Goal: Navigation & Orientation: Find specific page/section

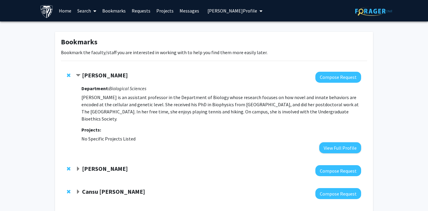
click at [220, 9] on span "[PERSON_NAME] Profile" at bounding box center [232, 11] width 50 height 6
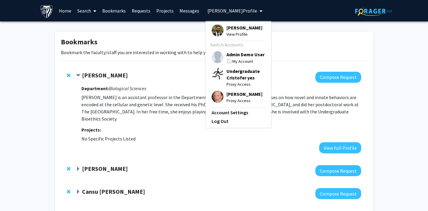
click at [215, 57] on img at bounding box center [217, 57] width 12 height 12
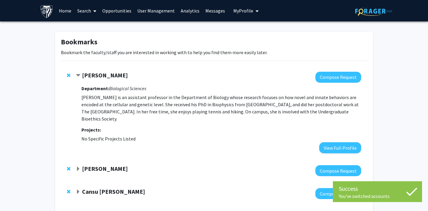
click at [184, 10] on link "Analytics" at bounding box center [190, 10] width 25 height 21
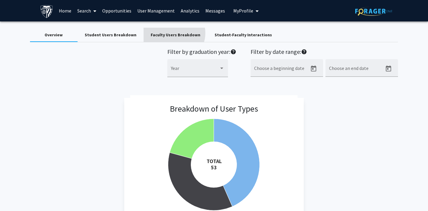
click at [169, 33] on div "Faculty Users Breakdown" at bounding box center [176, 35] width 50 height 6
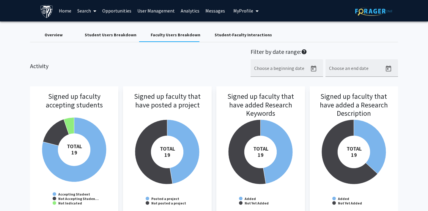
click at [219, 33] on div "Student-Faculty Interactions" at bounding box center [242, 35] width 57 height 6
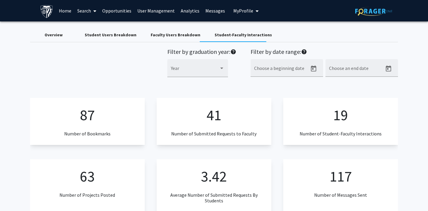
click at [101, 37] on div "Student Users Breakdown" at bounding box center [111, 35] width 52 height 6
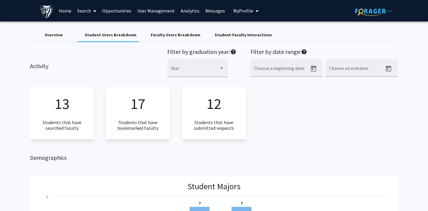
click at [181, 36] on div "Faculty Users Breakdown" at bounding box center [176, 35] width 50 height 6
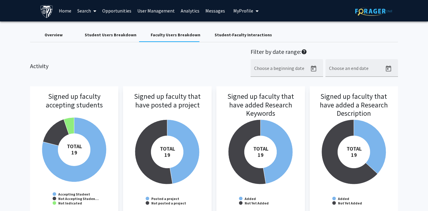
click at [55, 36] on div "Overview" at bounding box center [54, 35] width 18 height 6
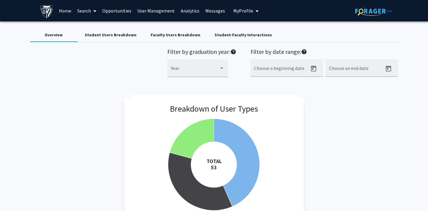
click at [121, 13] on link "Opportunities" at bounding box center [116, 10] width 35 height 21
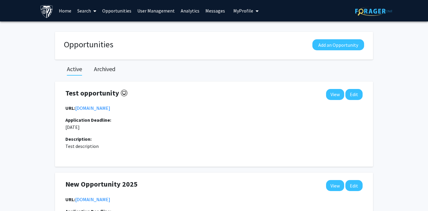
click at [240, 12] on span "My Profile" at bounding box center [243, 11] width 20 height 6
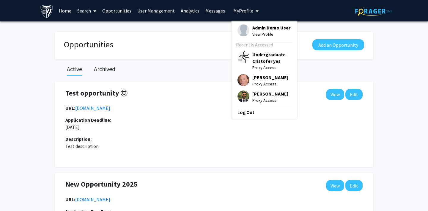
click at [239, 97] on img at bounding box center [243, 96] width 12 height 12
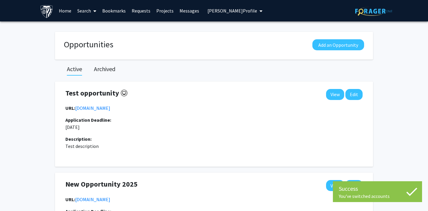
click at [230, 9] on span "[PERSON_NAME] Profile" at bounding box center [232, 11] width 50 height 6
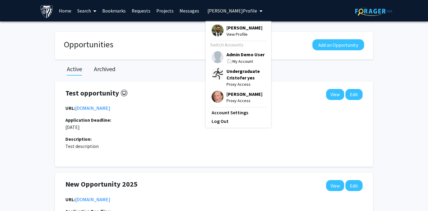
click at [236, 94] on span "[PERSON_NAME]" at bounding box center [244, 94] width 36 height 7
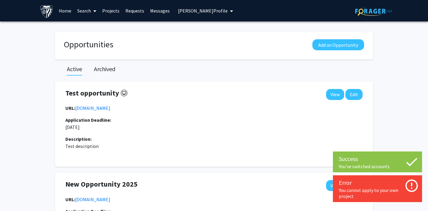
click at [110, 9] on link "Projects" at bounding box center [110, 10] width 23 height 21
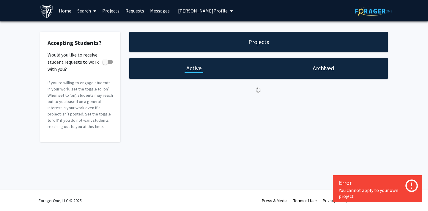
checkbox input "true"
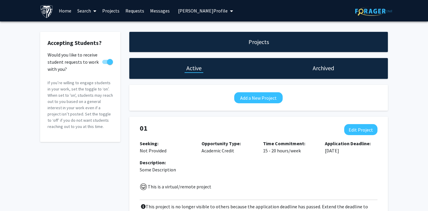
click at [134, 11] on link "Requests" at bounding box center [134, 10] width 25 height 21
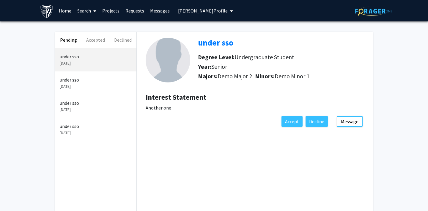
click at [63, 11] on link "Home" at bounding box center [65, 10] width 18 height 21
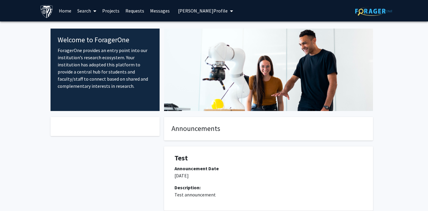
click at [189, 6] on button "[PERSON_NAME] Profile" at bounding box center [205, 10] width 59 height 21
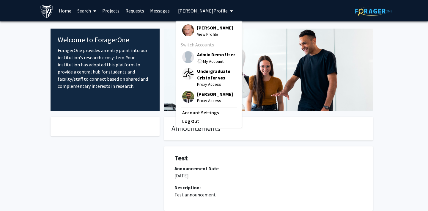
click at [183, 55] on img at bounding box center [188, 57] width 12 height 12
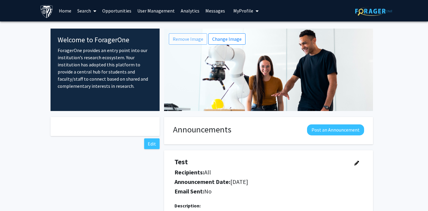
click at [162, 7] on link "User Management" at bounding box center [155, 10] width 43 height 21
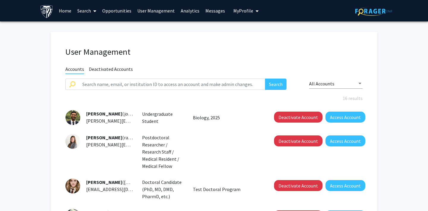
click at [188, 10] on link "Analytics" at bounding box center [190, 10] width 25 height 21
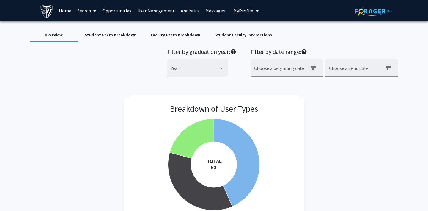
click at [156, 13] on link "User Management" at bounding box center [155, 10] width 43 height 21
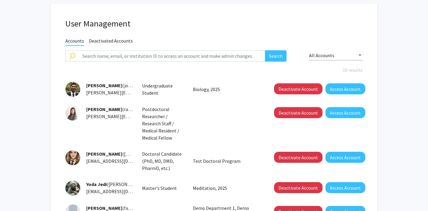
scroll to position [29, 0]
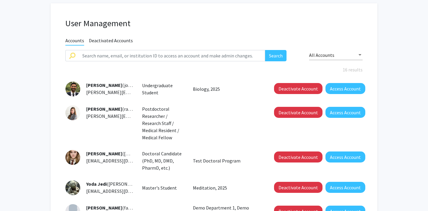
click at [104, 39] on span "Deactivated Accounts" at bounding box center [111, 40] width 44 height 7
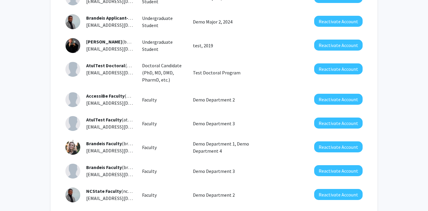
scroll to position [206, 0]
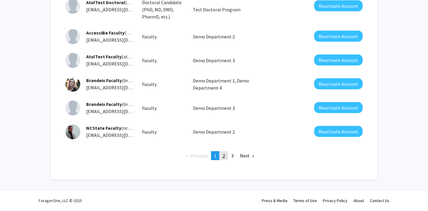
click at [222, 157] on span "2" at bounding box center [223, 155] width 2 height 6
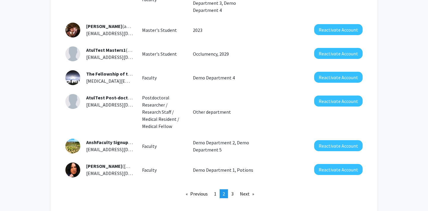
scroll to position [197, 0]
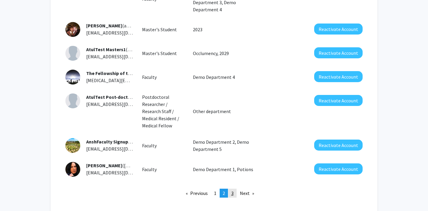
click at [233, 188] on link "page 3" at bounding box center [232, 192] width 8 height 9
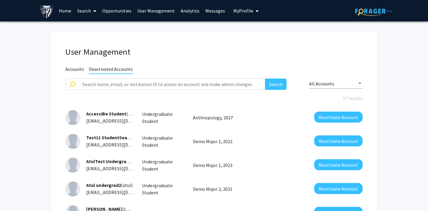
click at [73, 70] on span "Accounts" at bounding box center [74, 69] width 19 height 7
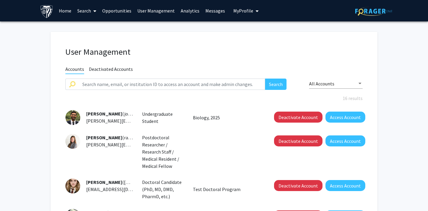
click at [233, 9] on span "My Profile" at bounding box center [243, 11] width 20 height 6
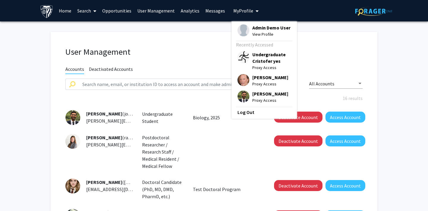
click at [240, 30] on img at bounding box center [243, 30] width 12 height 12
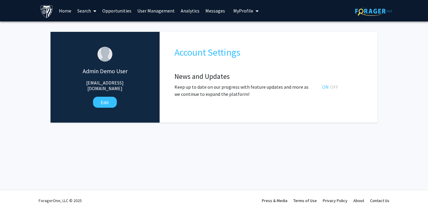
click at [233, 11] on span "My Profile" at bounding box center [243, 11] width 20 height 6
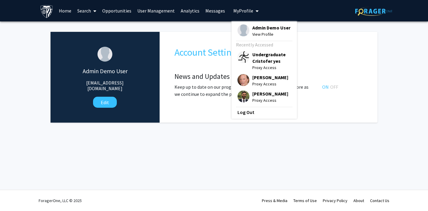
click at [237, 95] on img at bounding box center [243, 96] width 12 height 12
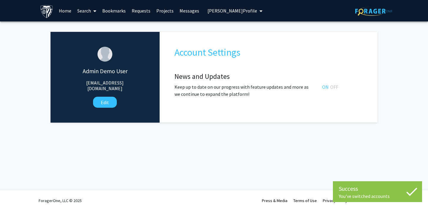
click at [64, 11] on link "Home" at bounding box center [65, 10] width 18 height 21
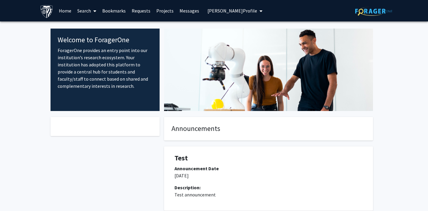
click at [88, 14] on link "Search" at bounding box center [86, 10] width 25 height 21
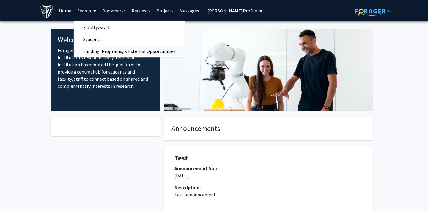
click at [88, 51] on span "Funding, Programs, & External Opportunities" at bounding box center [129, 51] width 110 height 12
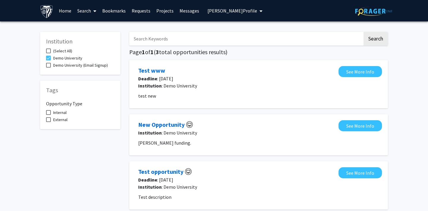
click at [110, 13] on link "Bookmarks" at bounding box center [113, 10] width 29 height 21
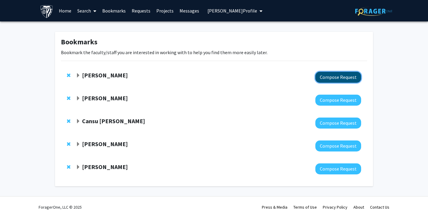
click at [333, 79] on button "Compose Request" at bounding box center [338, 77] width 46 height 11
click at [97, 121] on strong "Cansu [PERSON_NAME]" at bounding box center [113, 120] width 63 height 7
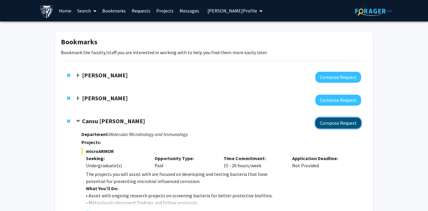
click at [350, 123] on button "Compose Request" at bounding box center [338, 122] width 46 height 11
click at [138, 10] on link "Requests" at bounding box center [141, 10] width 25 height 21
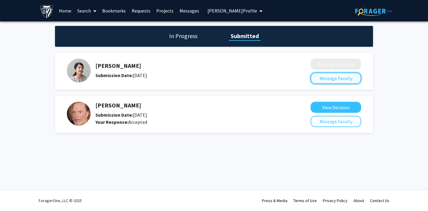
click at [318, 78] on button "Message Faculty" at bounding box center [335, 77] width 50 height 11
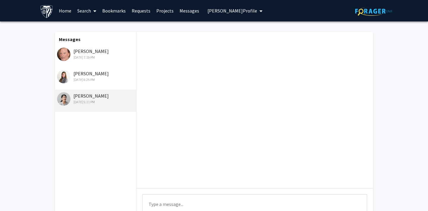
scroll to position [65, 0]
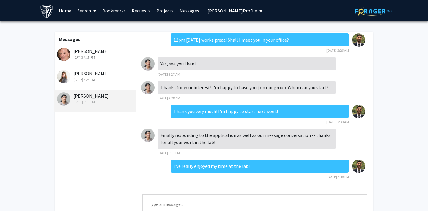
click at [112, 10] on link "Bookmarks" at bounding box center [113, 10] width 29 height 21
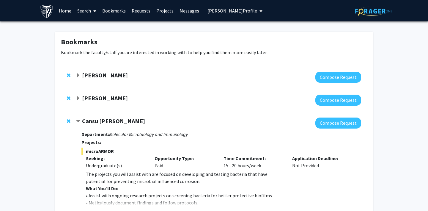
click at [142, 14] on link "Requests" at bounding box center [141, 10] width 25 height 21
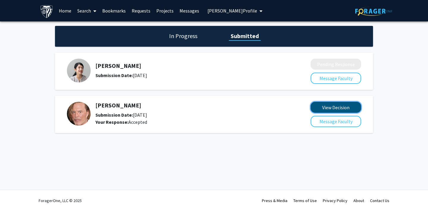
click at [323, 109] on button "View Decision" at bounding box center [335, 107] width 50 height 11
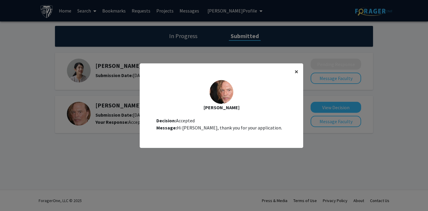
click at [297, 70] on span "×" at bounding box center [296, 71] width 4 height 9
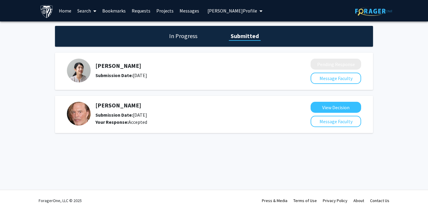
click at [214, 11] on span "[PERSON_NAME] Profile" at bounding box center [232, 11] width 50 height 6
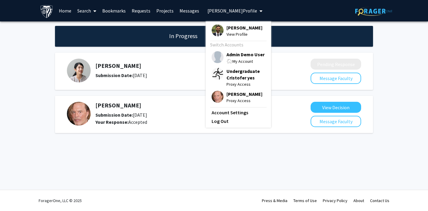
click at [212, 96] on img at bounding box center [217, 97] width 12 height 12
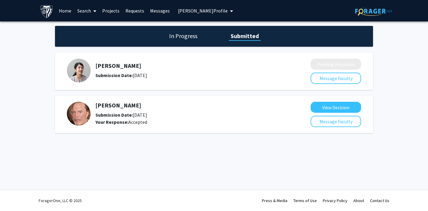
click at [115, 9] on link "Projects" at bounding box center [110, 10] width 23 height 21
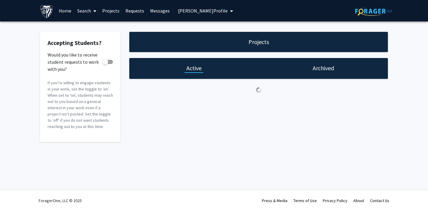
checkbox input "true"
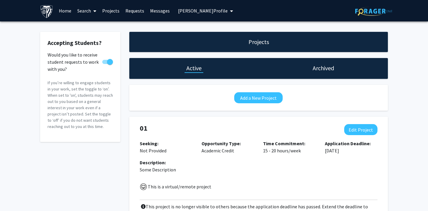
click at [132, 9] on link "Requests" at bounding box center [134, 10] width 25 height 21
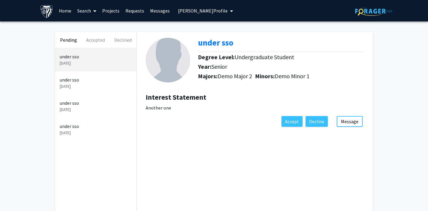
click at [154, 8] on link "Messages" at bounding box center [160, 10] width 26 height 21
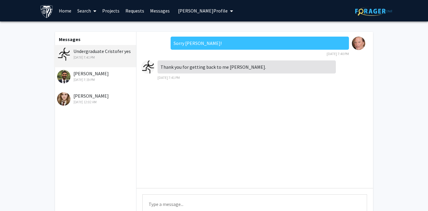
click at [98, 80] on div "[DATE] 7:19 PM" at bounding box center [96, 79] width 78 height 5
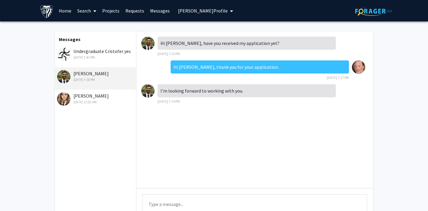
click at [99, 97] on div "[PERSON_NAME] [DATE] 12:02 AM" at bounding box center [96, 98] width 78 height 12
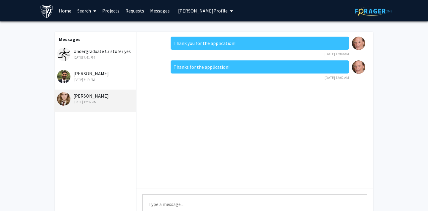
click at [107, 10] on link "Projects" at bounding box center [110, 10] width 23 height 21
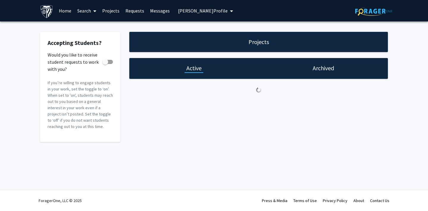
checkbox input "true"
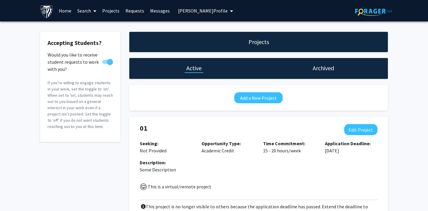
click at [131, 11] on link "Requests" at bounding box center [134, 10] width 25 height 21
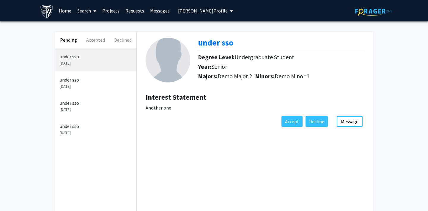
click at [110, 14] on link "Projects" at bounding box center [110, 10] width 23 height 21
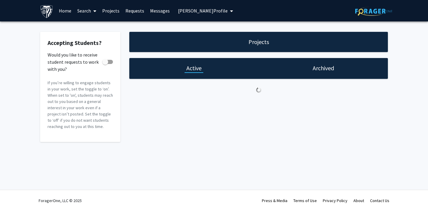
checkbox input "true"
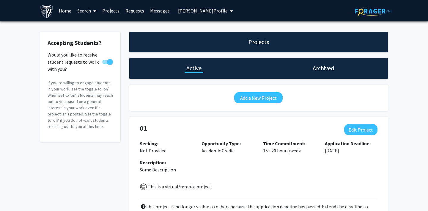
click at [149, 12] on link "Messages" at bounding box center [160, 10] width 26 height 21
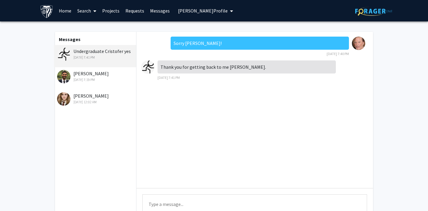
click at [101, 100] on div "[DATE] 12:02 AM" at bounding box center [96, 101] width 78 height 5
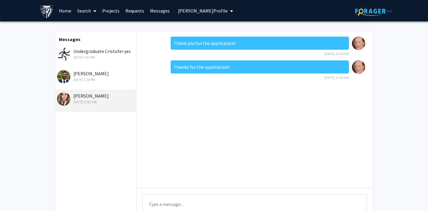
click at [87, 10] on link "Search" at bounding box center [86, 10] width 25 height 21
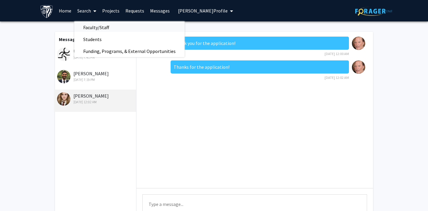
click at [98, 28] on span "Faculty/Staff" at bounding box center [96, 27] width 44 height 12
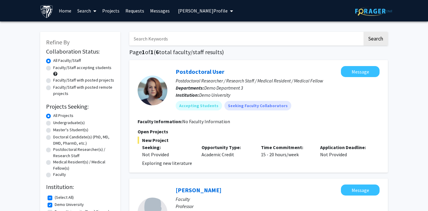
click at [185, 10] on span "[PERSON_NAME] Profile" at bounding box center [203, 11] width 50 height 6
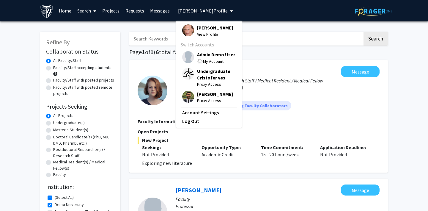
click at [185, 10] on span "[PERSON_NAME] Profile" at bounding box center [203, 11] width 50 height 6
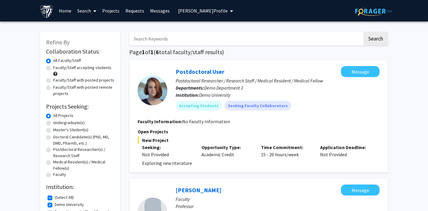
click at [206, 12] on span "[PERSON_NAME] Profile" at bounding box center [203, 11] width 50 height 6
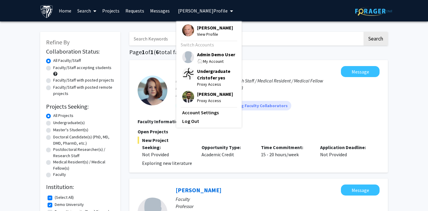
click at [185, 95] on img at bounding box center [188, 97] width 12 height 12
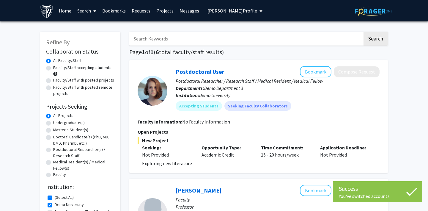
click at [227, 11] on span "[PERSON_NAME] Profile" at bounding box center [232, 11] width 50 height 6
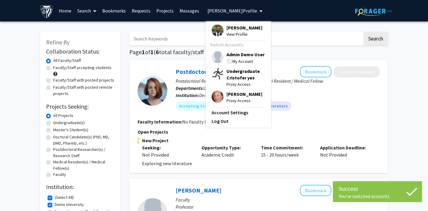
click at [215, 56] on img at bounding box center [217, 57] width 12 height 12
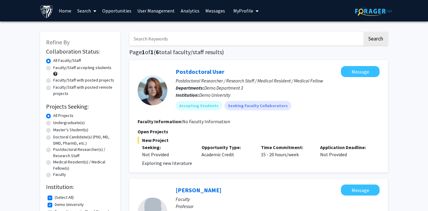
click at [110, 10] on link "Opportunities" at bounding box center [116, 10] width 35 height 21
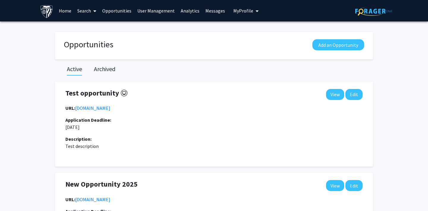
click at [235, 13] on span "My Profile" at bounding box center [243, 11] width 20 height 6
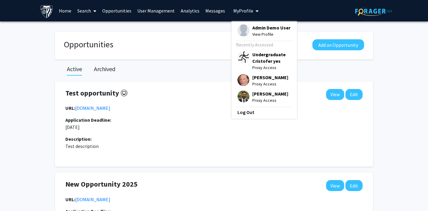
click at [238, 92] on img at bounding box center [243, 96] width 12 height 12
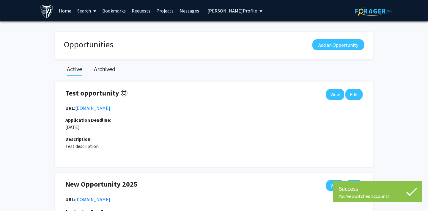
click at [81, 7] on link "Search" at bounding box center [86, 10] width 25 height 21
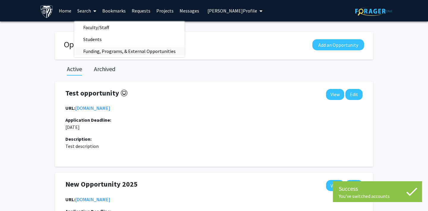
click at [100, 53] on span "Funding, Programs, & External Opportunities" at bounding box center [129, 51] width 110 height 12
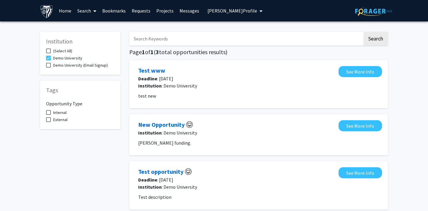
click at [225, 11] on span "[PERSON_NAME] Profile" at bounding box center [232, 11] width 50 height 6
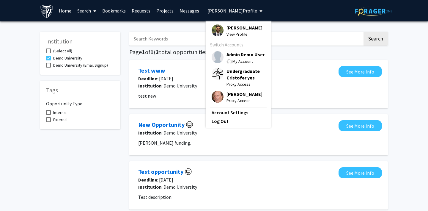
click at [214, 56] on img at bounding box center [217, 57] width 12 height 12
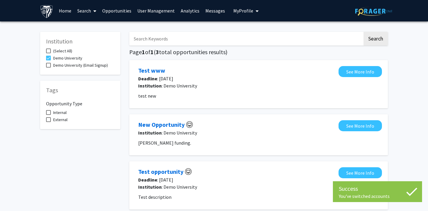
click at [116, 10] on link "Opportunities" at bounding box center [116, 10] width 35 height 21
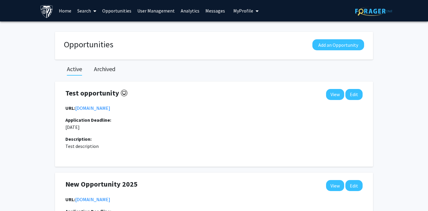
click at [233, 10] on span "My Profile" at bounding box center [243, 11] width 20 height 6
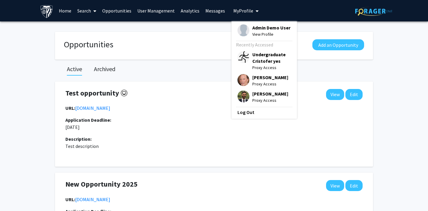
click at [237, 96] on img at bounding box center [243, 96] width 12 height 12
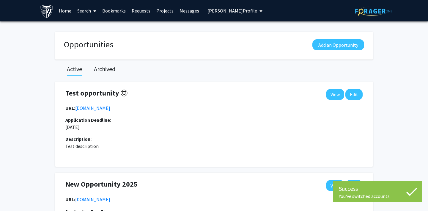
click at [88, 12] on link "Search" at bounding box center [86, 10] width 25 height 21
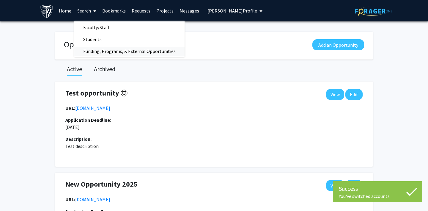
click at [95, 53] on span "Funding, Programs, & External Opportunities" at bounding box center [129, 51] width 110 height 12
